Goal: Task Accomplishment & Management: Complete application form

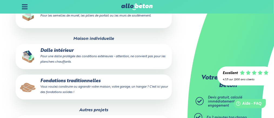
scroll to position [245, 0]
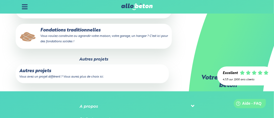
click at [103, 57] on fieldset "Autres projets Autres projets Vous avez un projet différent ? Vous aurez plus d…" at bounding box center [94, 74] width 156 height 34
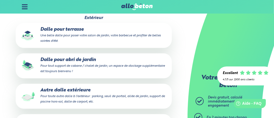
scroll to position [89, 0]
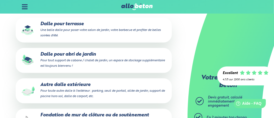
click at [41, 78] on small "Pour toute autre dalle à l'extérieur : parking, seuil de portail, allée de jard…" at bounding box center [103, 93] width 125 height 9
click at [0, 0] on input "Autre dalle extérieure Pour toute autre dalle à l'extérieur : parking, seuil de…" at bounding box center [0, 0] width 0 height 0
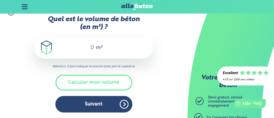
scroll to position [13, 0]
click at [92, 49] on input "Quel est le volume de béton (en m³) ?" at bounding box center [89, 47] width 9 height 6
click at [91, 48] on input "Quel est le volume de béton (en m³) ?" at bounding box center [89, 47] width 9 height 6
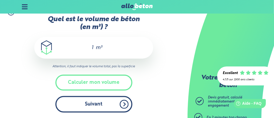
type input "1"
click at [96, 78] on button "Suivant" at bounding box center [93, 104] width 77 height 16
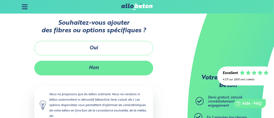
click at [99, 70] on button "Non" at bounding box center [93, 68] width 119 height 14
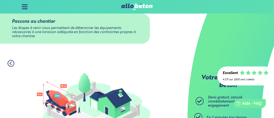
scroll to position [6, 0]
